Goal: Transaction & Acquisition: Purchase product/service

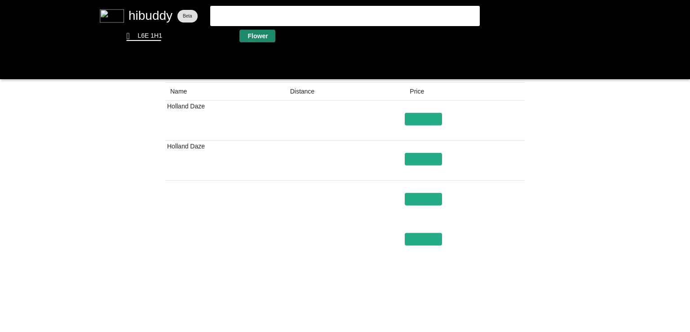
click at [250, 39] on flt-glass-pane at bounding box center [345, 166] width 690 height 332
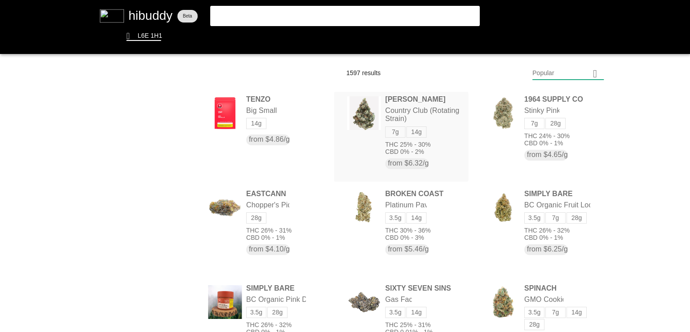
click at [364, 113] on flt-glass-pane at bounding box center [345, 166] width 690 height 332
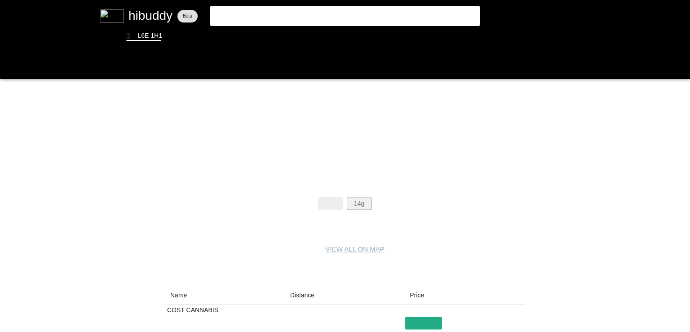
click at [361, 203] on flt-glass-pane at bounding box center [345, 166] width 690 height 332
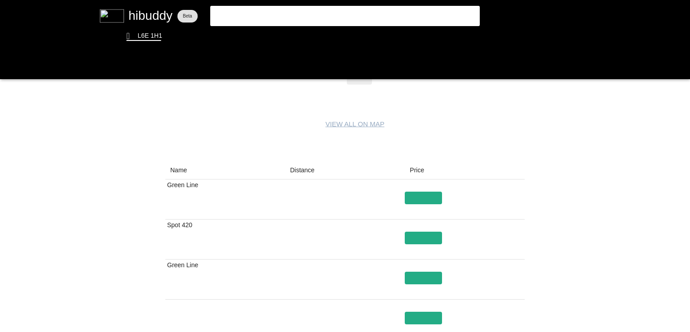
click at [310, 166] on flt-glass-pane at bounding box center [345, 166] width 690 height 332
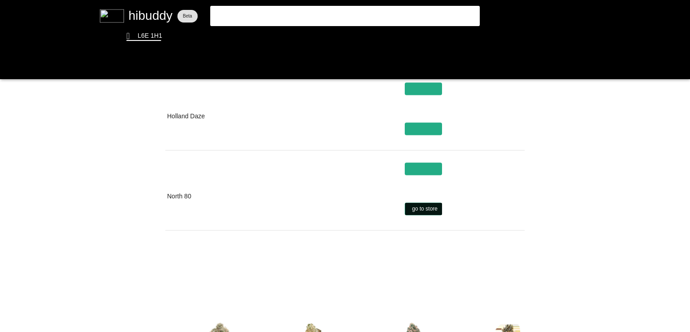
click at [423, 211] on flt-glass-pane at bounding box center [345, 166] width 690 height 332
click at [429, 208] on flt-glass-pane at bounding box center [345, 166] width 690 height 332
